Goal: Find specific page/section: Find specific page/section

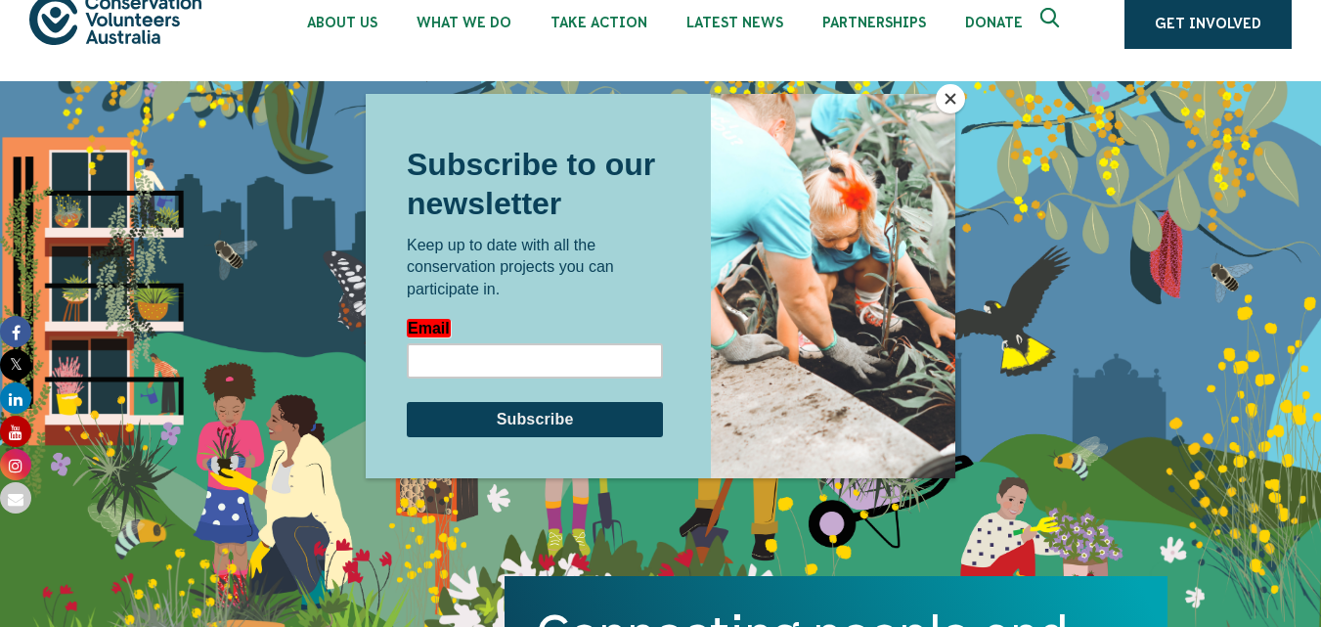
scroll to position [4757, 0]
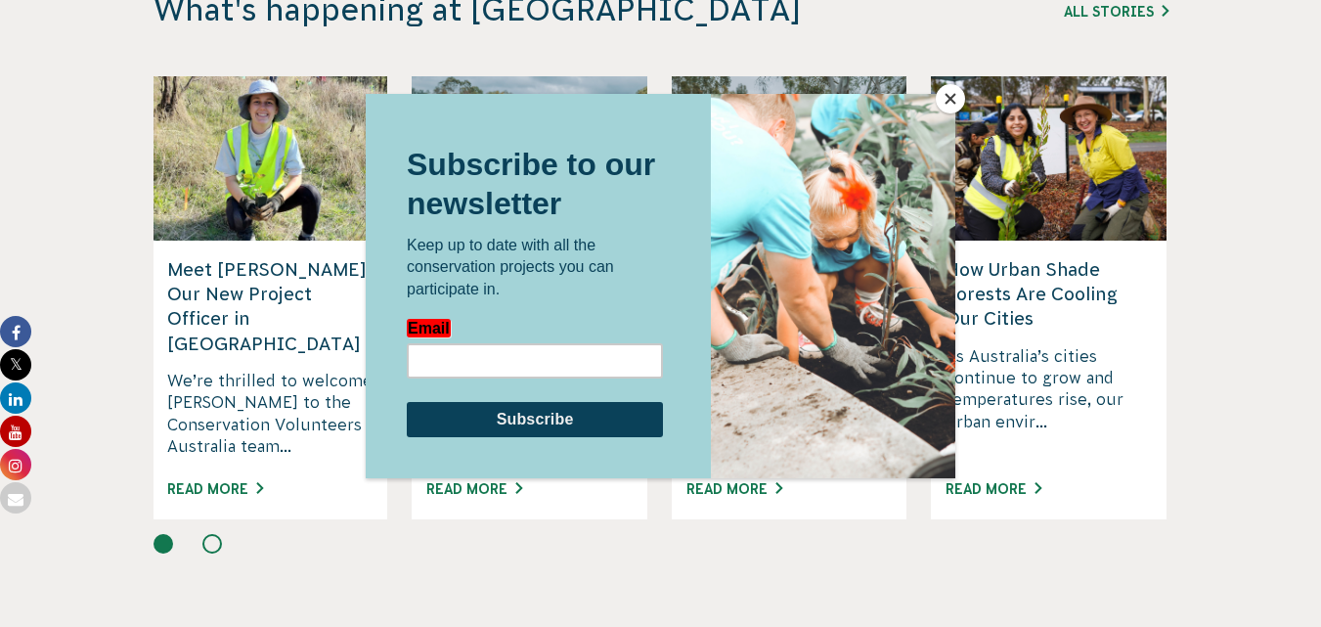
click at [942, 111] on div at bounding box center [833, 286] width 244 height 384
click at [949, 101] on button "Close" at bounding box center [950, 98] width 29 height 29
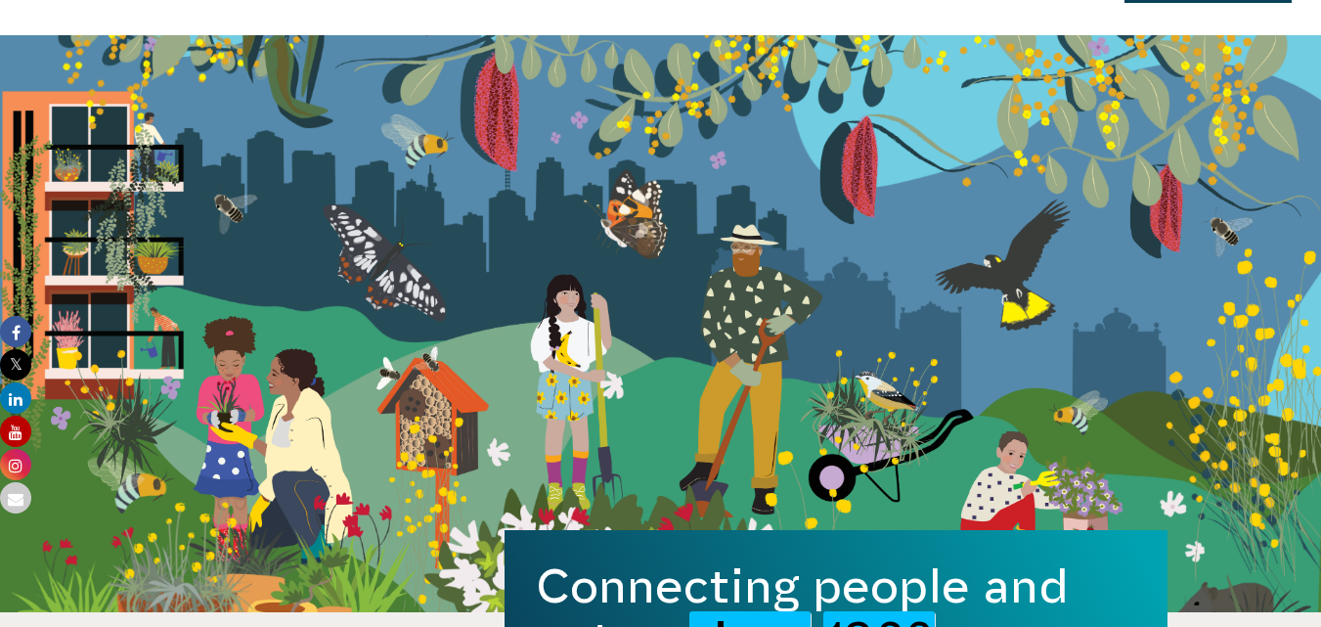
scroll to position [0, 0]
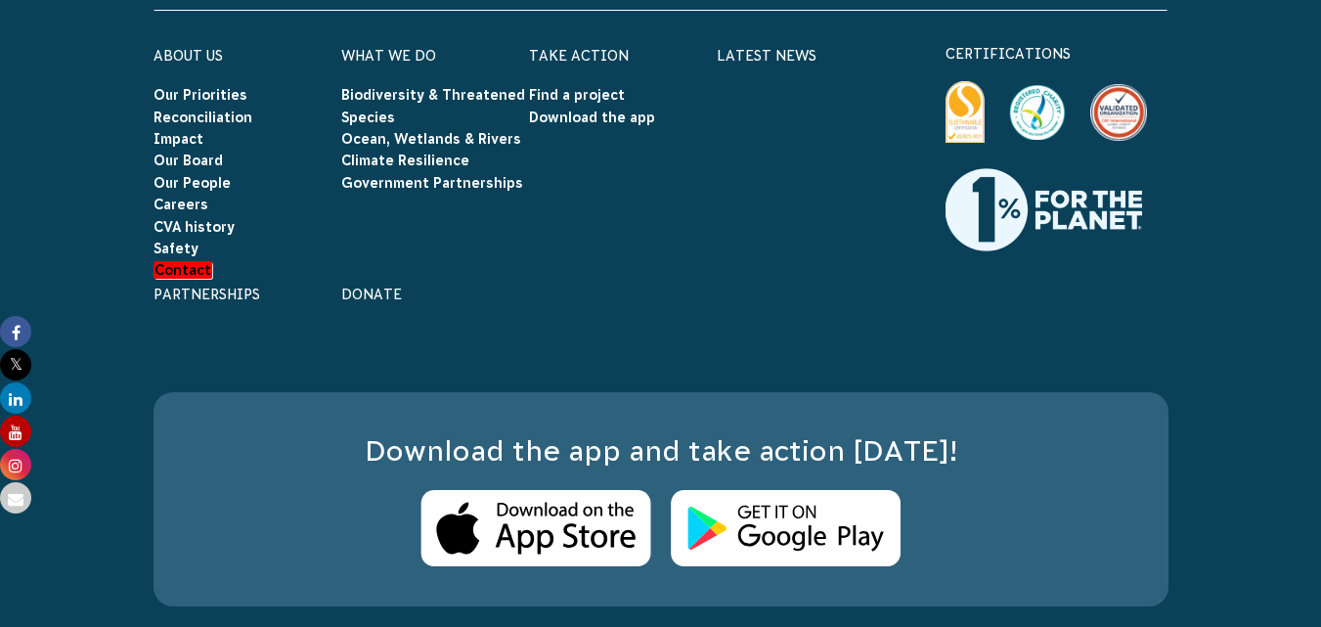
scroll to position [4094, 0]
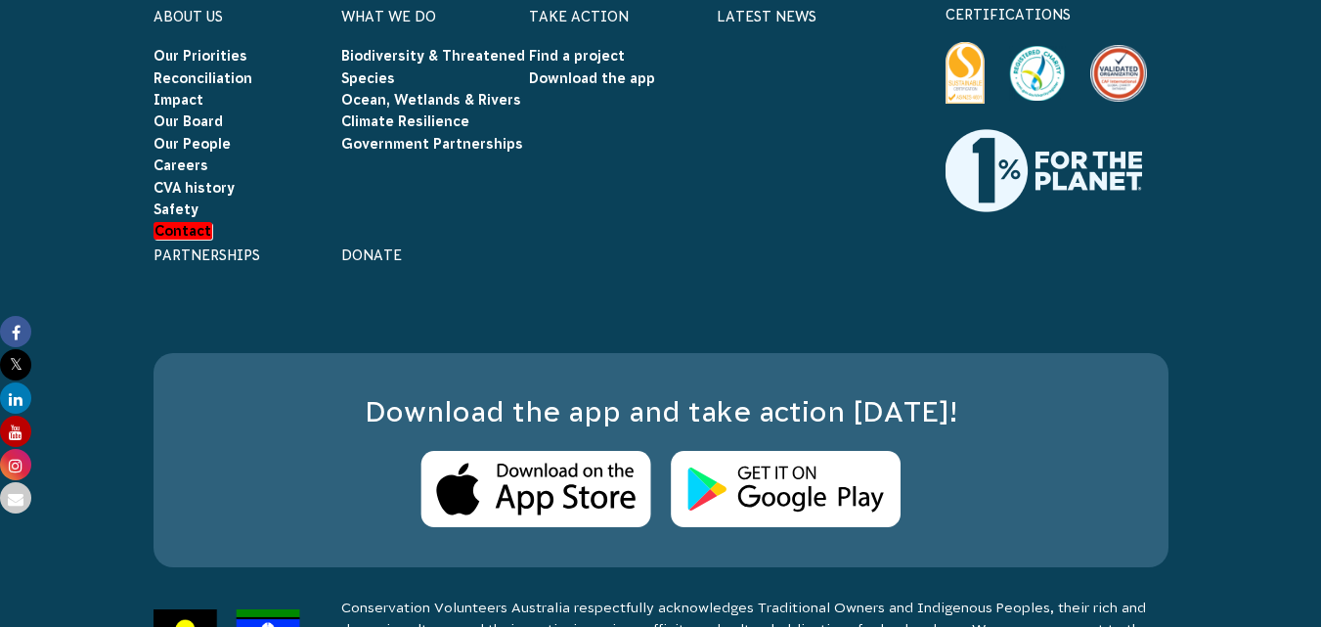
click at [532, 220] on div "Take Action Find a project Download the app" at bounding box center [623, 122] width 188 height 239
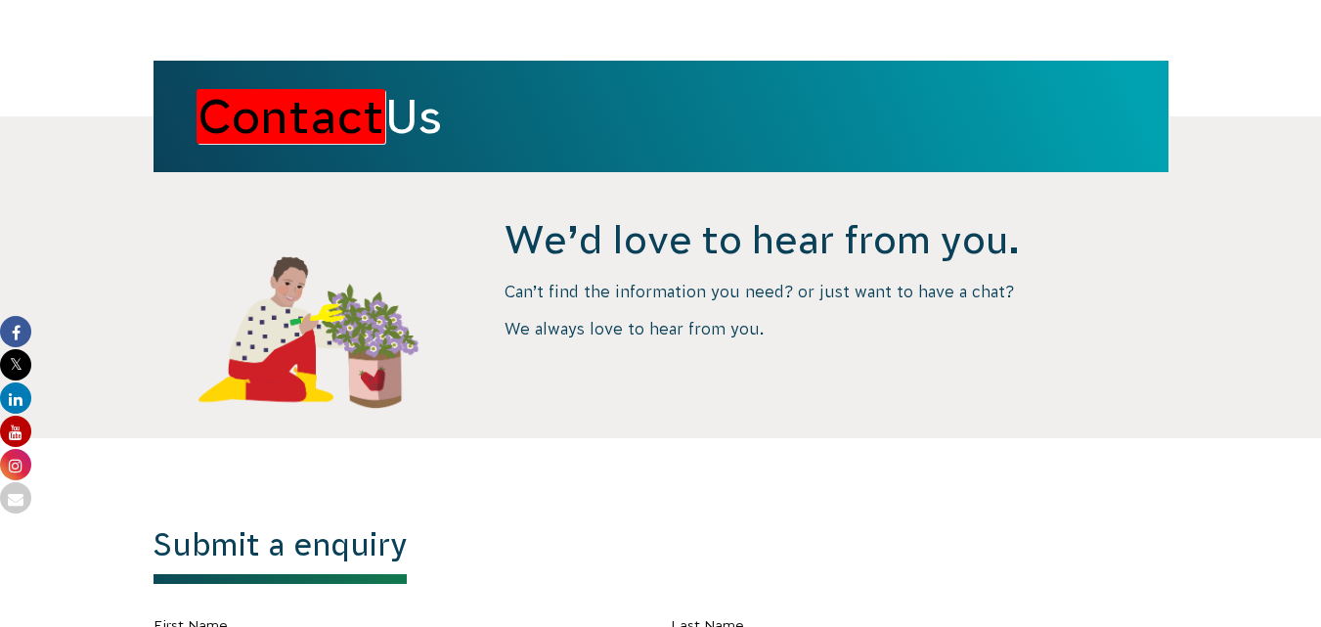
scroll to position [0, 0]
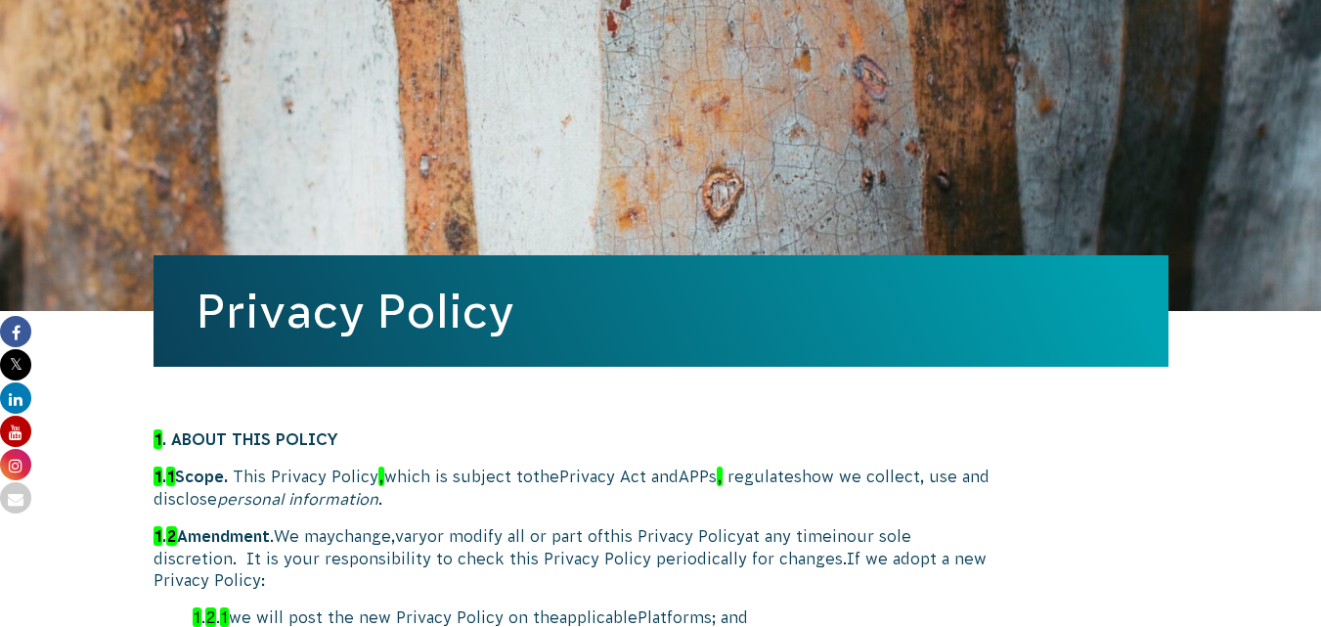
scroll to position [9383, 0]
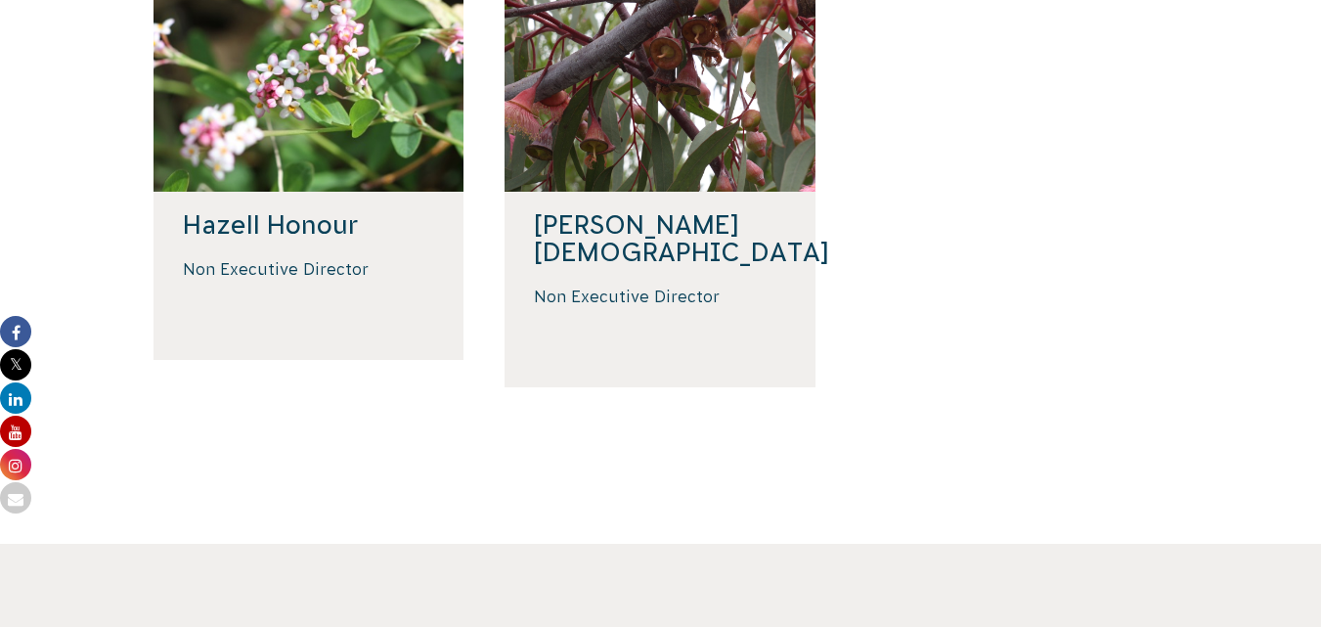
scroll to position [782, 0]
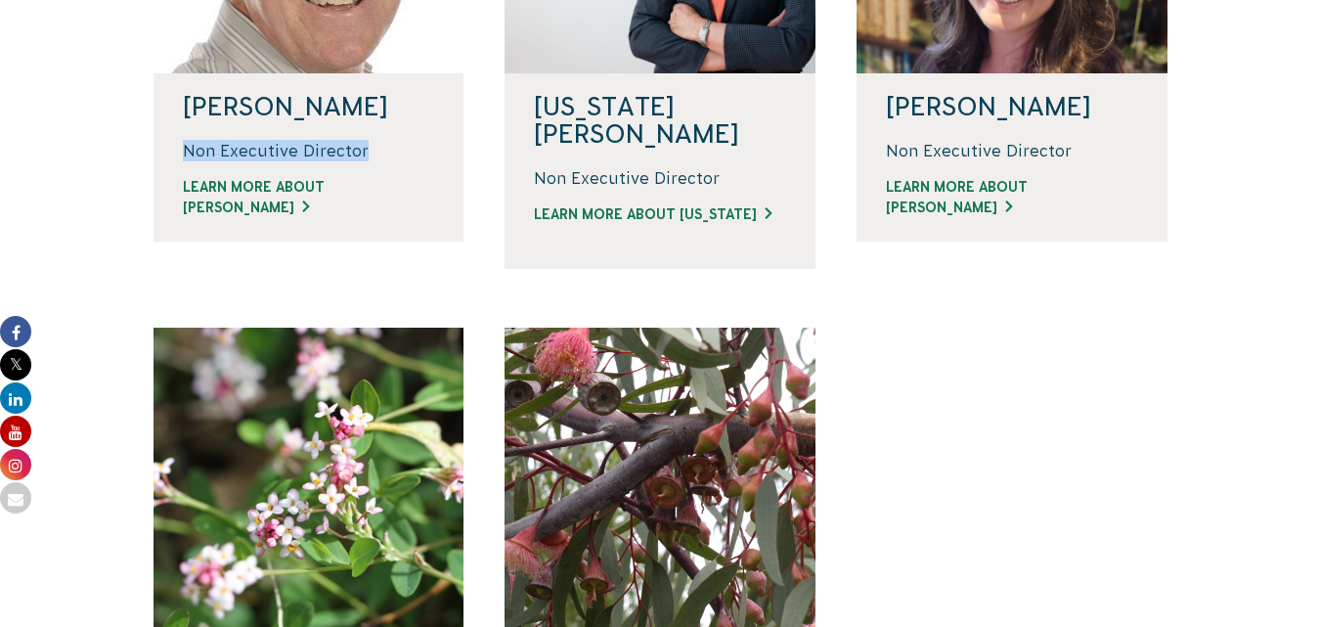
drag, startPoint x: 184, startPoint y: 156, endPoint x: 428, endPoint y: 150, distance: 244.6
click at [428, 150] on p "Non Executive Director" at bounding box center [309, 151] width 252 height 22
copy p "Non Executive Director"
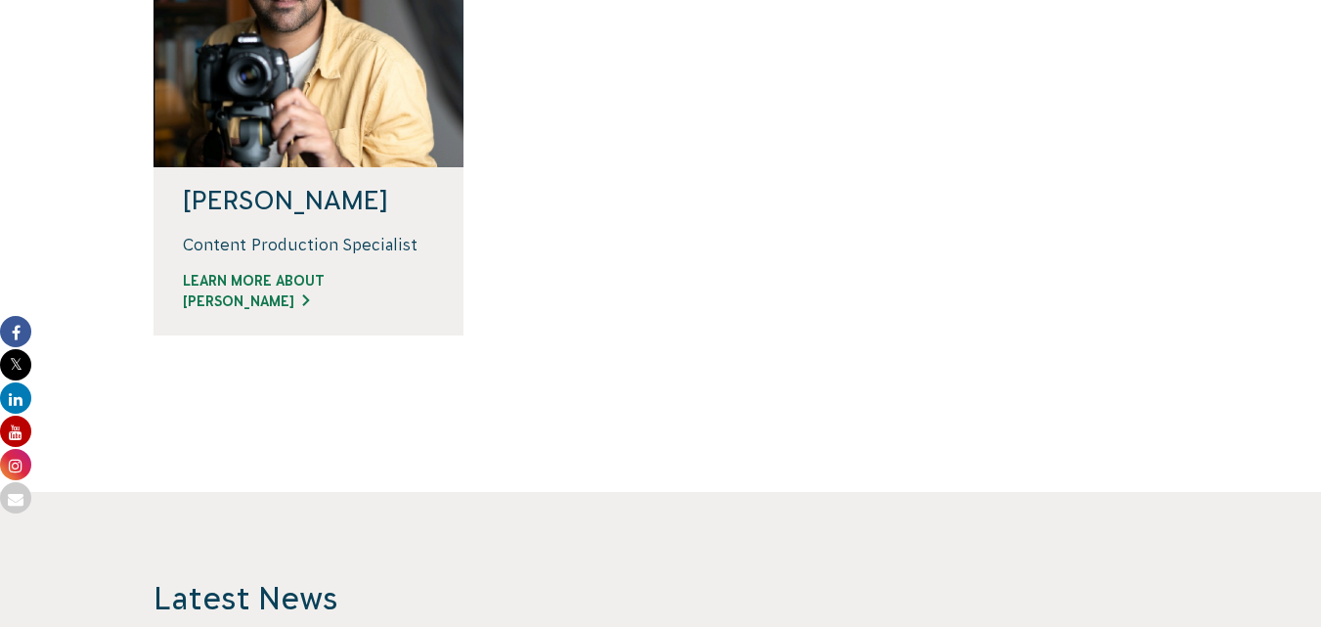
scroll to position [1651, 0]
